Goal: Information Seeking & Learning: Find specific fact

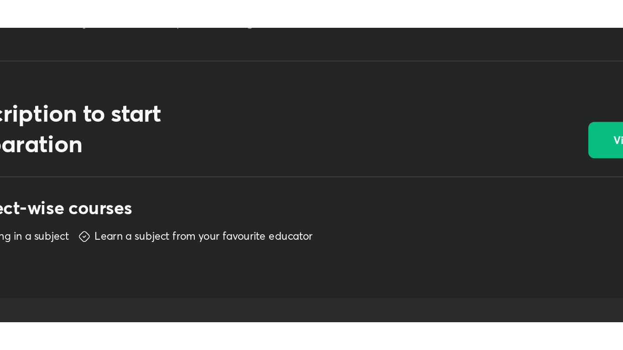
scroll to position [283, 0]
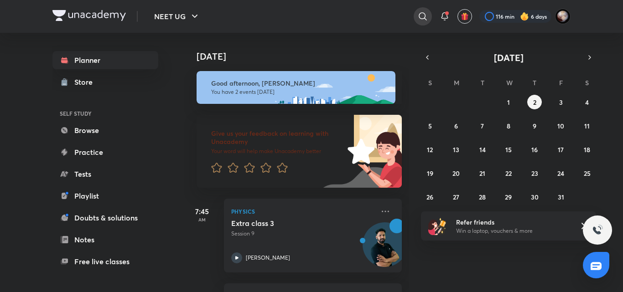
click at [418, 16] on icon at bounding box center [422, 16] width 8 height 8
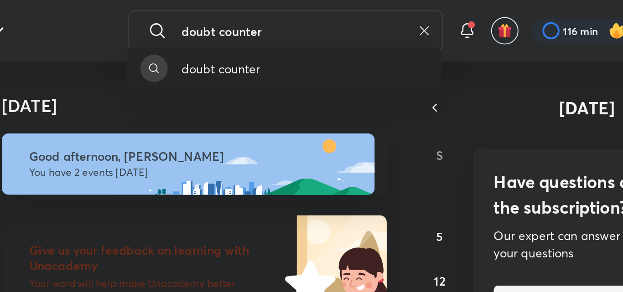
type input "doubt counter"
click at [378, 30] on div "doubt counter" at bounding box center [347, 37] width 168 height 22
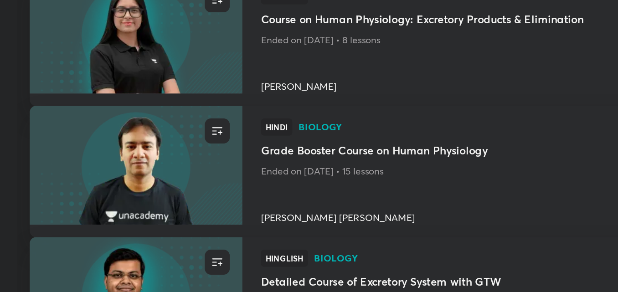
scroll to position [300, 0]
